Goal: Find specific page/section

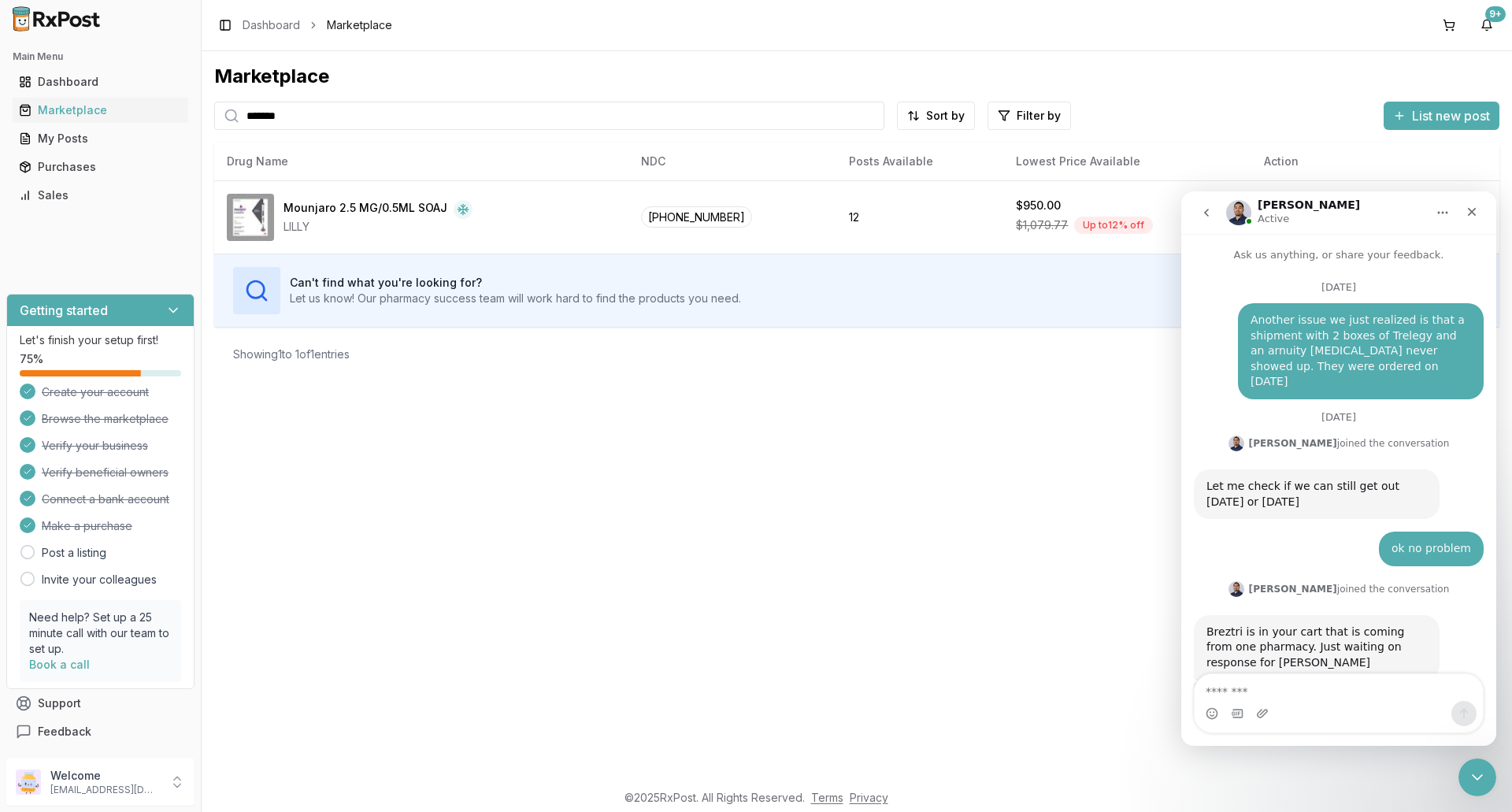
scroll to position [11849, 0]
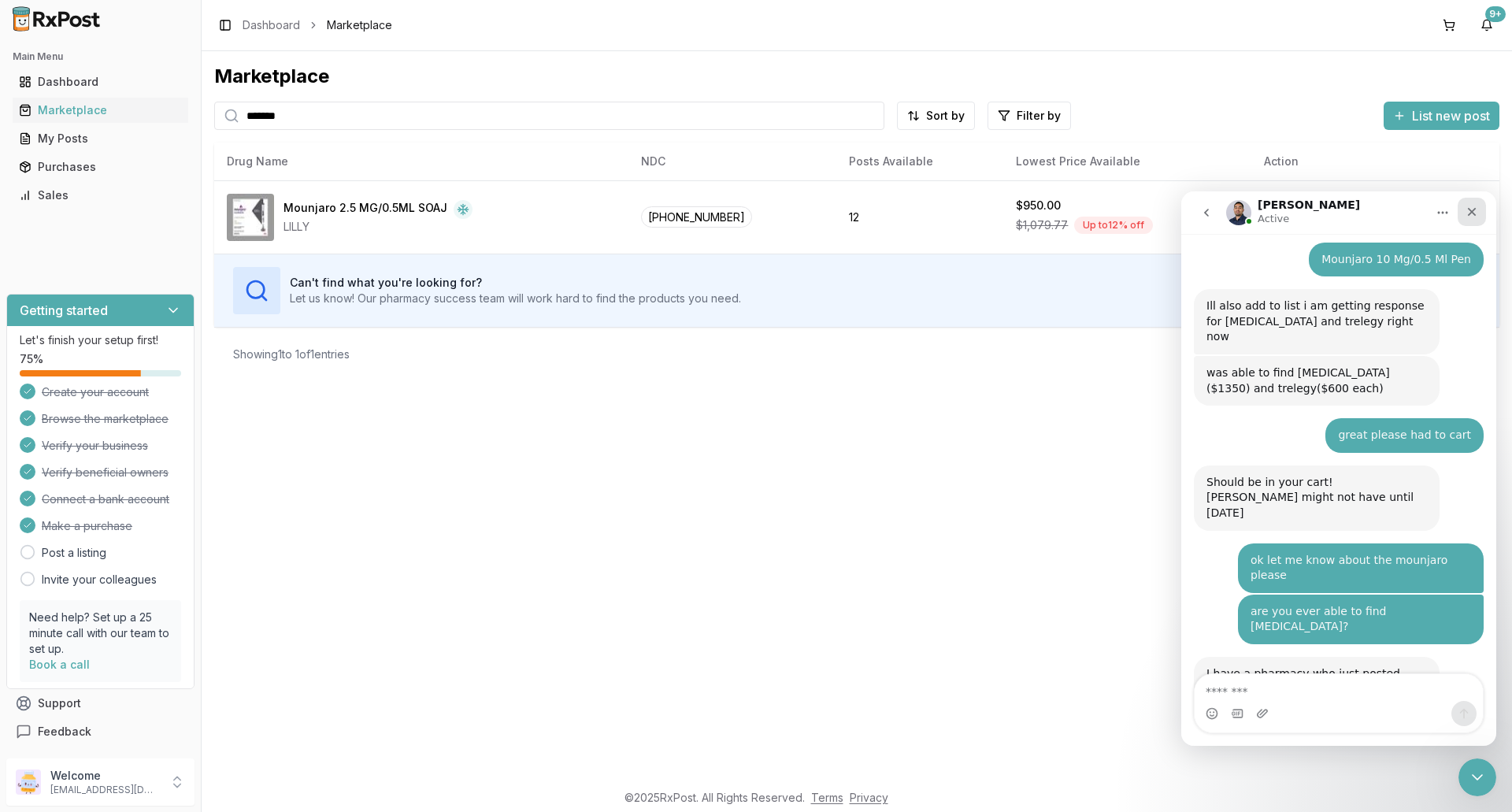
click at [1473, 215] on icon "Close" at bounding box center [1472, 212] width 12 height 12
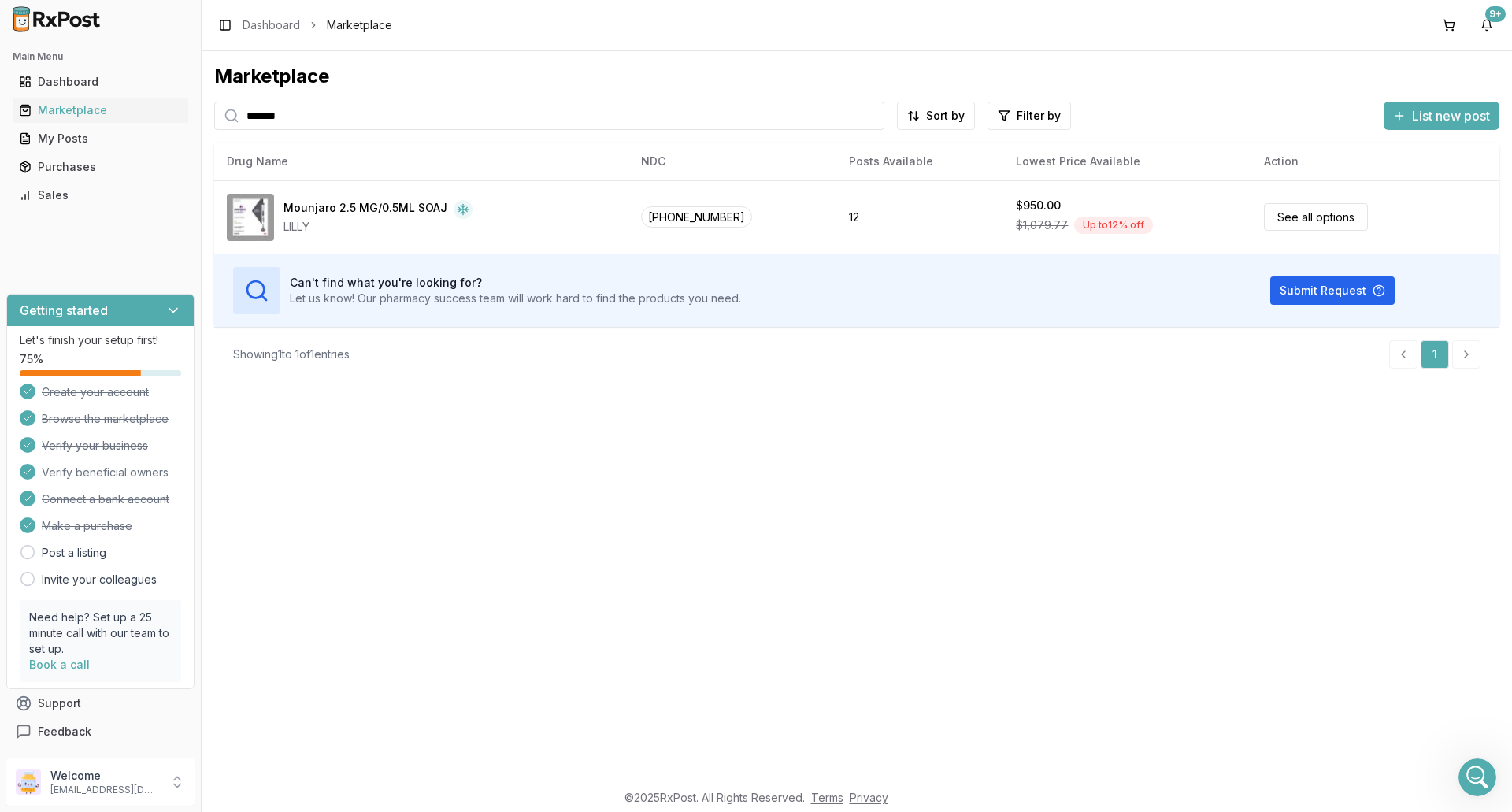
scroll to position [0, 0]
click at [1452, 28] on button at bounding box center [1449, 25] width 25 height 25
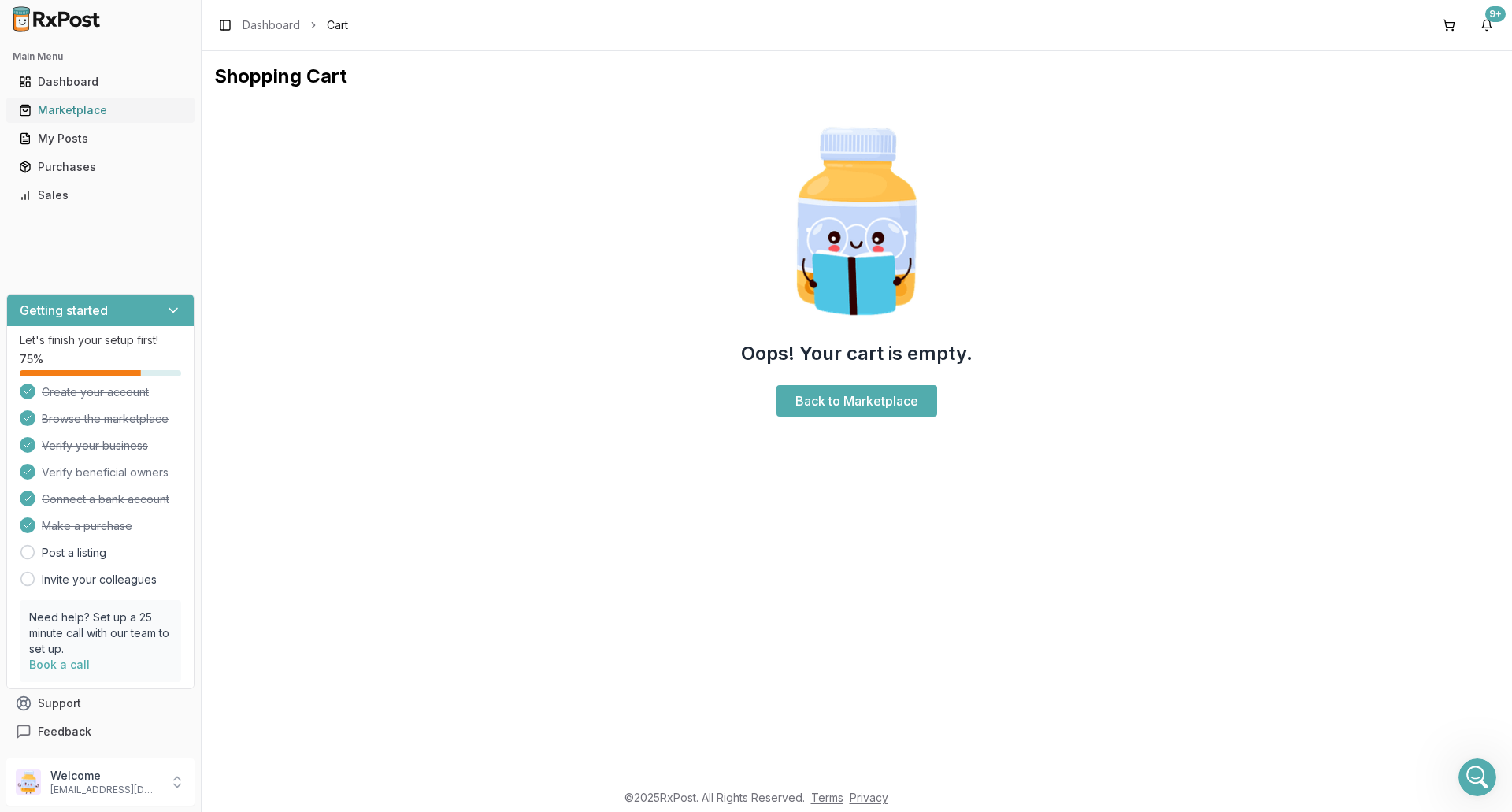
click at [69, 106] on div "Marketplace" at bounding box center [100, 110] width 163 height 16
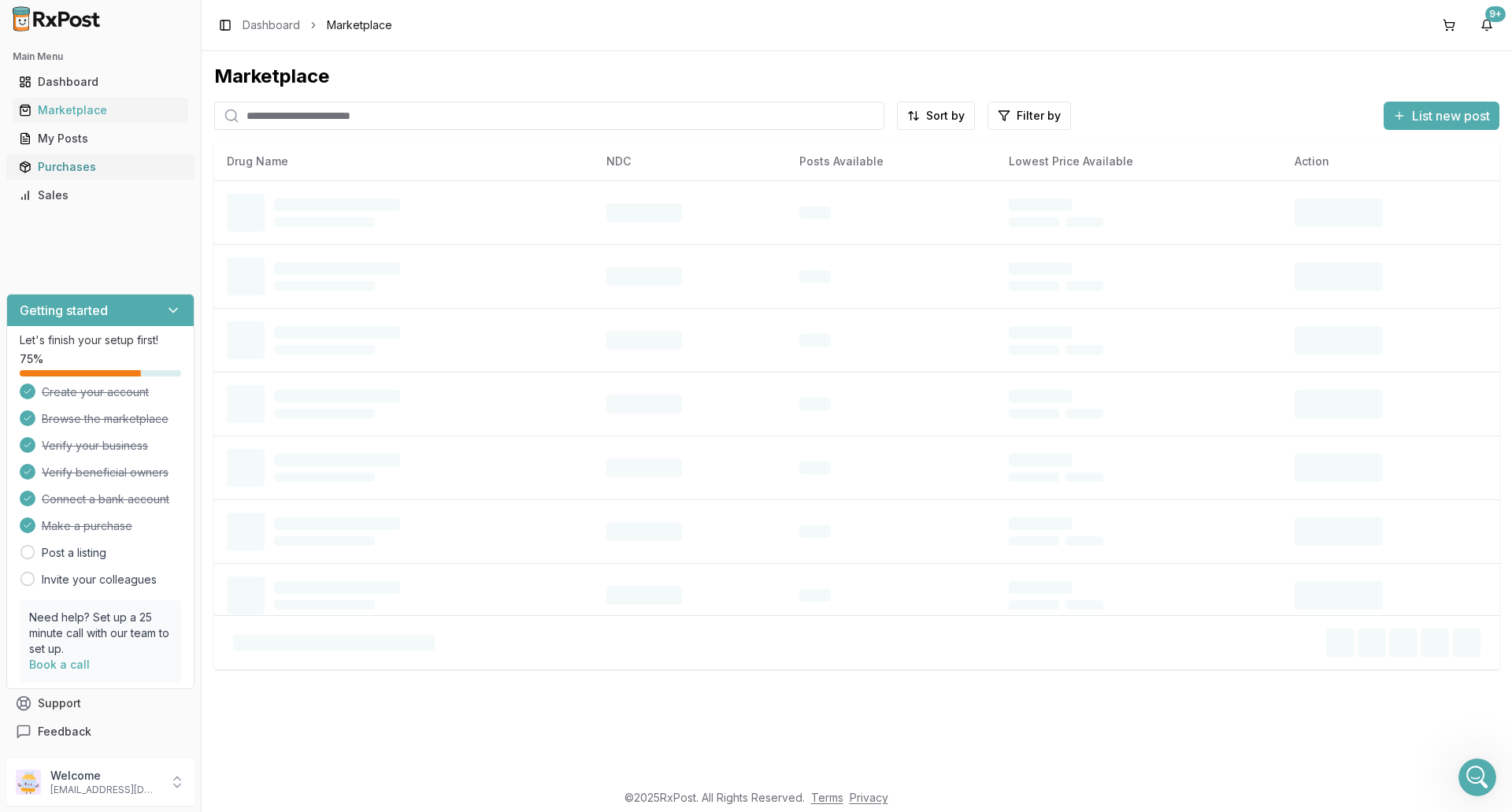
click at [114, 160] on div "Purchases" at bounding box center [100, 167] width 163 height 16
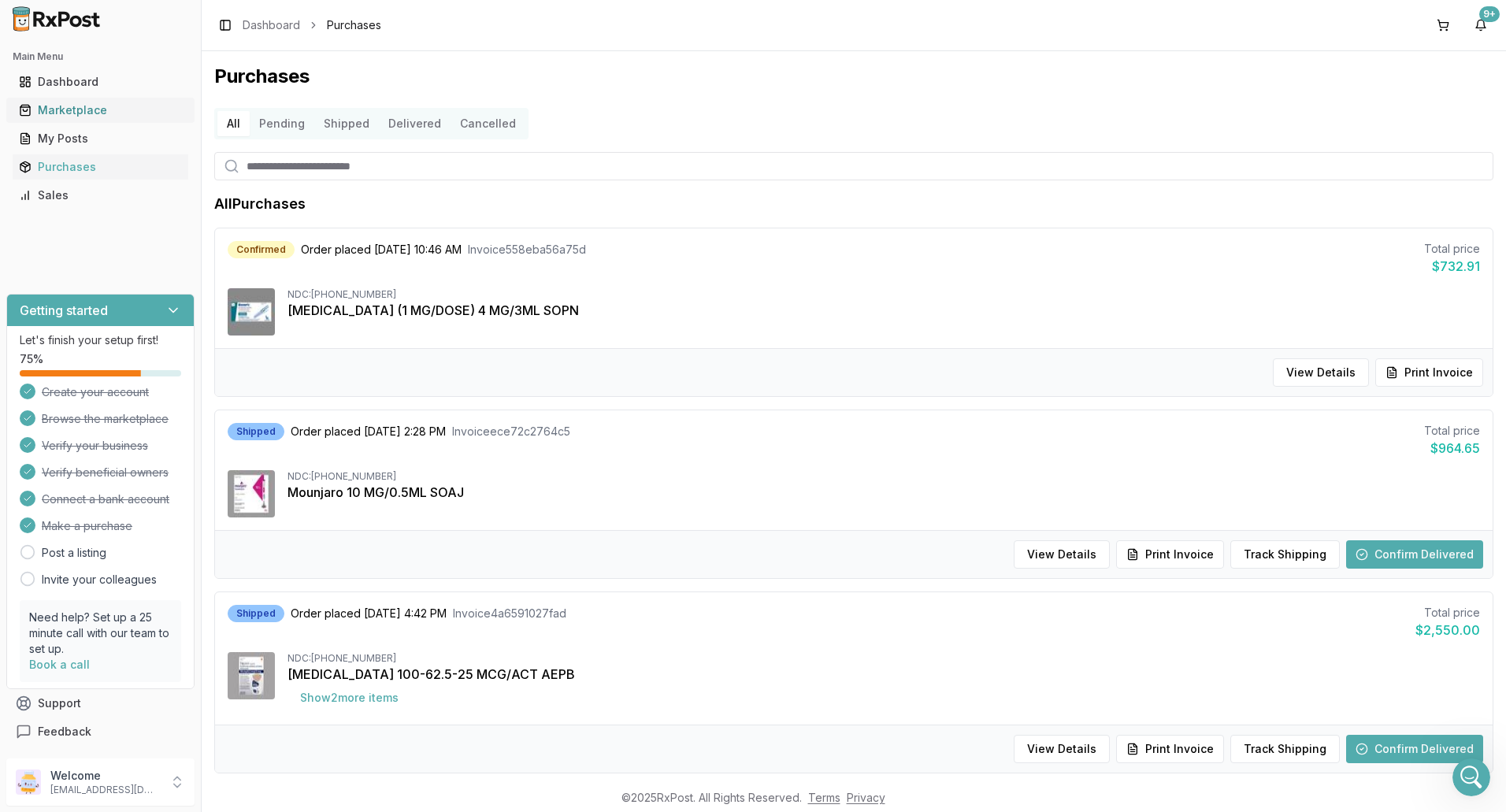
click at [67, 103] on div "Marketplace" at bounding box center [100, 110] width 163 height 16
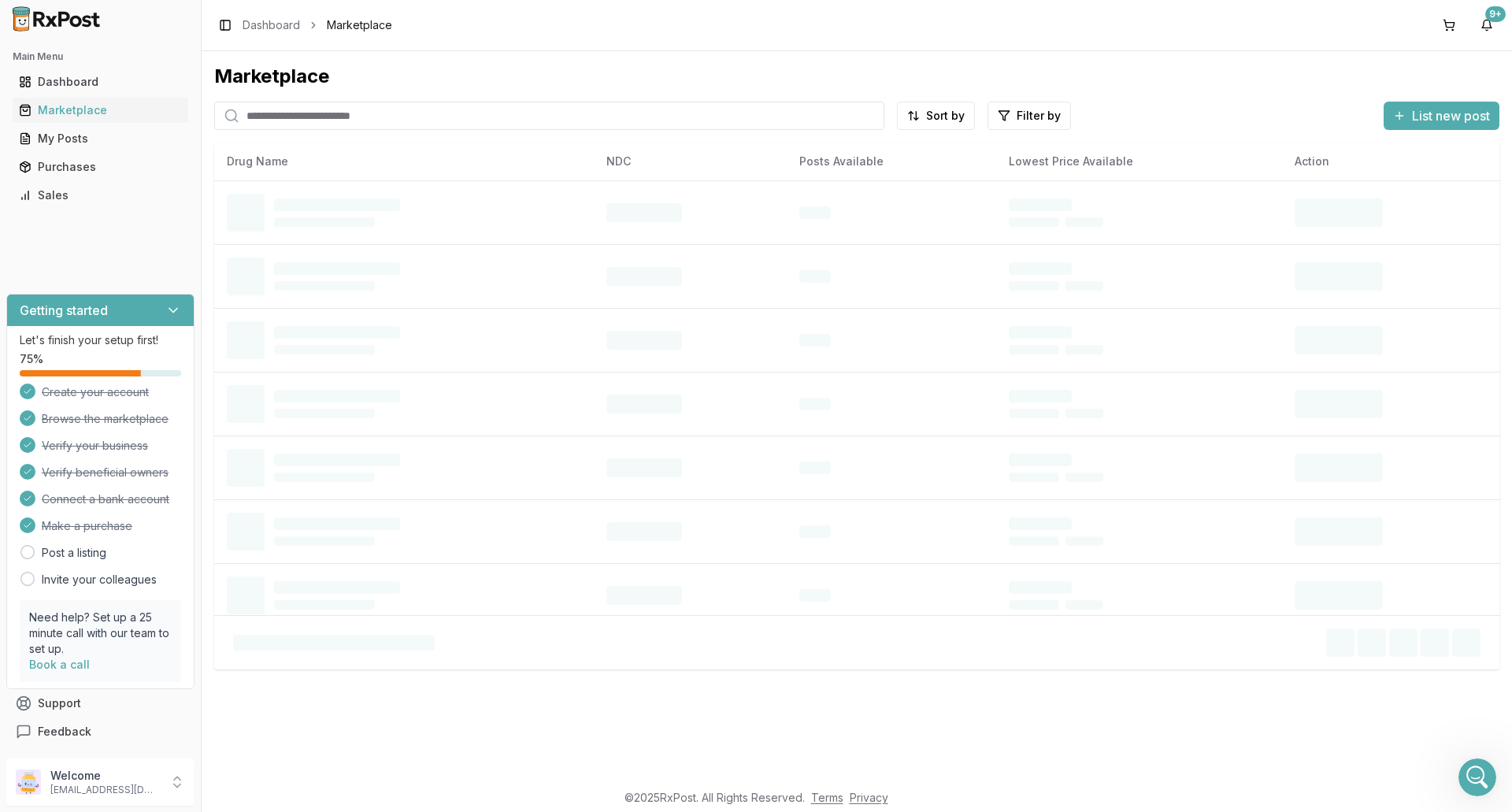
drag, startPoint x: 368, startPoint y: 120, endPoint x: 361, endPoint y: 115, distance: 8.6
click at [368, 120] on input "search" at bounding box center [548, 116] width 670 height 28
type input "*****"
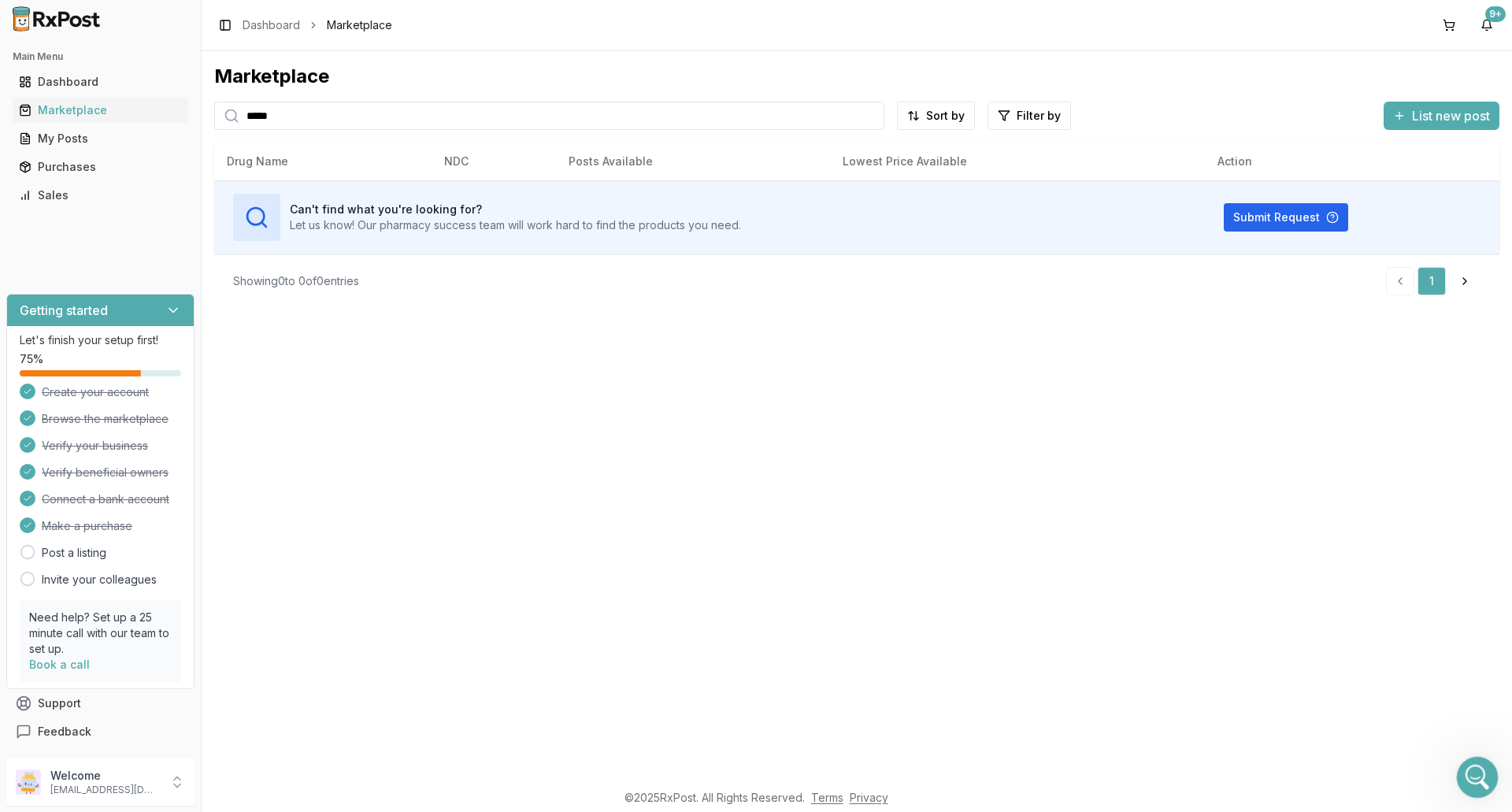
click at [1463, 770] on div "Open Intercom Messenger" at bounding box center [1475, 775] width 52 height 52
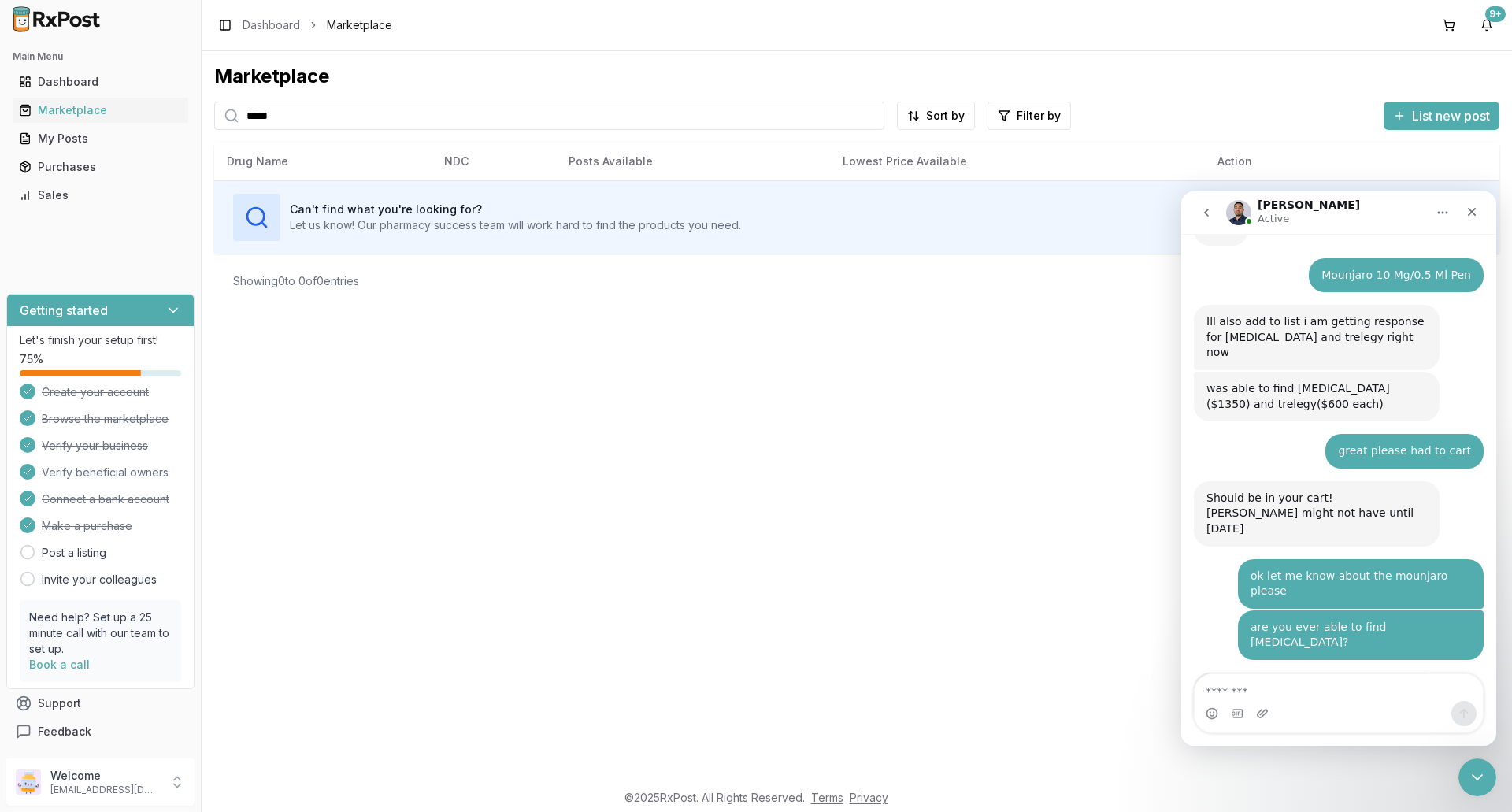
scroll to position [11849, 0]
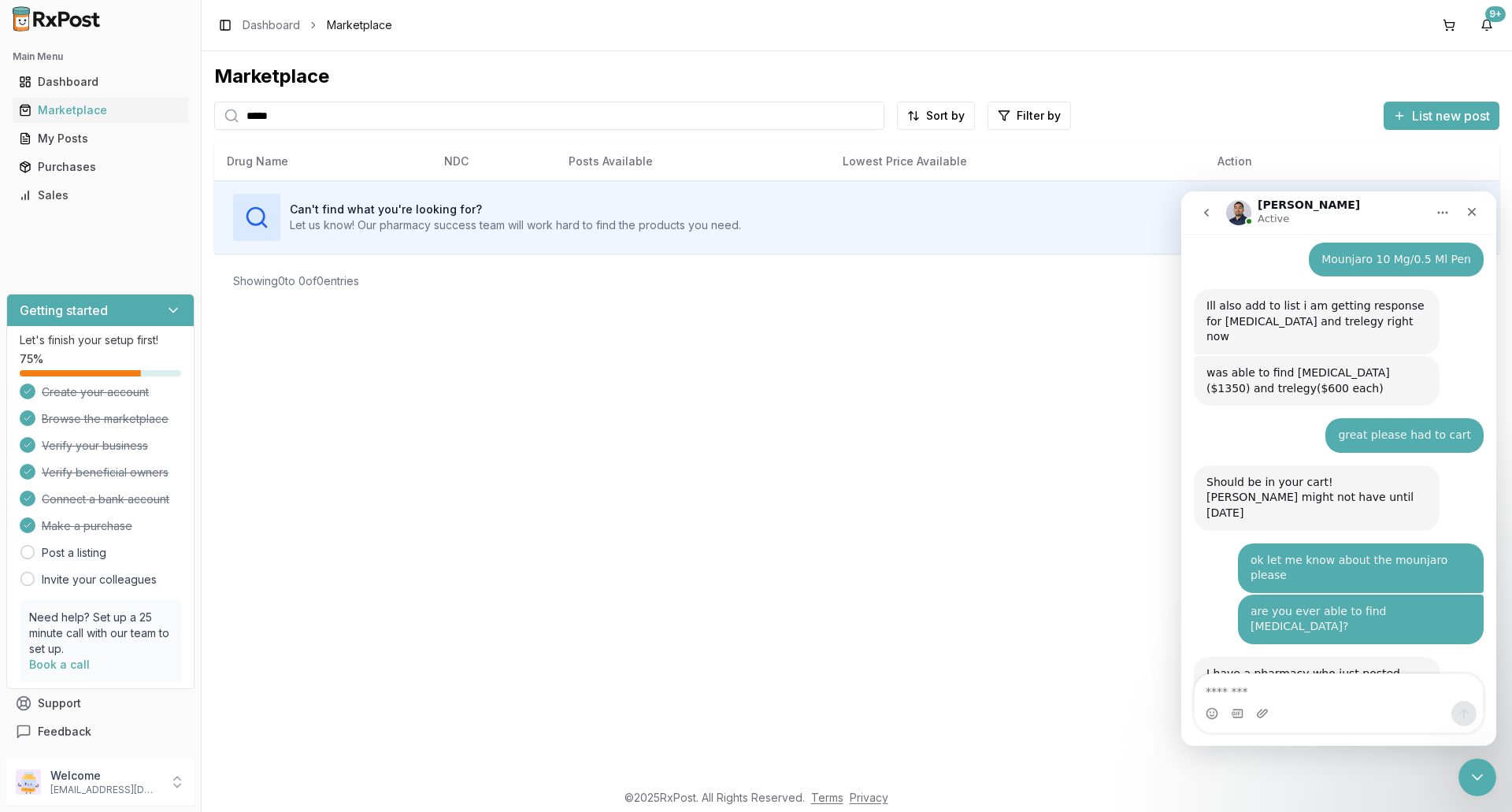
click at [1371, 704] on div "Intercom messenger" at bounding box center [1339, 713] width 288 height 25
click at [1346, 687] on textarea "Message…" at bounding box center [1339, 688] width 288 height 27
type textarea "**********"
